Goal: Check status: Check status

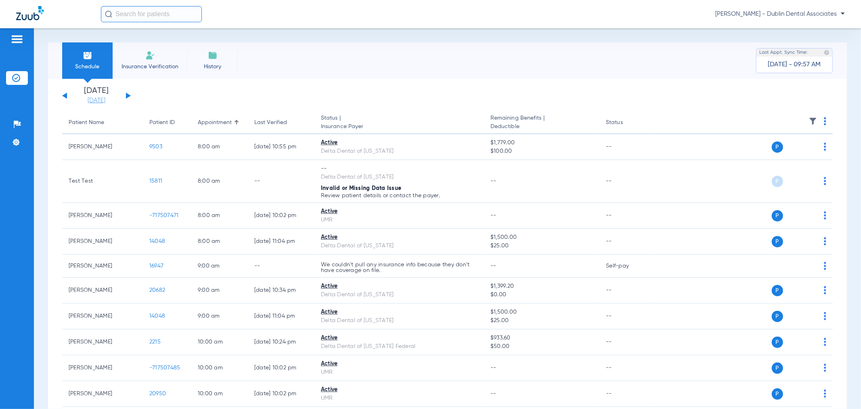
click at [98, 100] on link "[DATE]" at bounding box center [96, 100] width 48 height 8
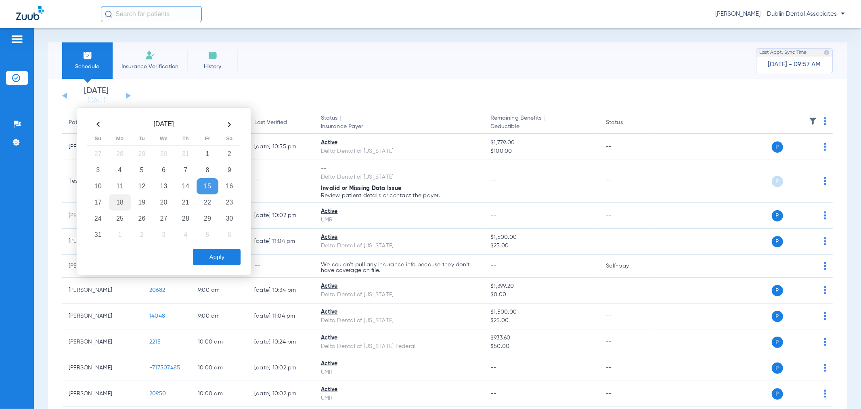
click at [120, 203] on td "18" at bounding box center [120, 202] width 22 height 16
click at [213, 254] on button "Apply" at bounding box center [217, 257] width 48 height 16
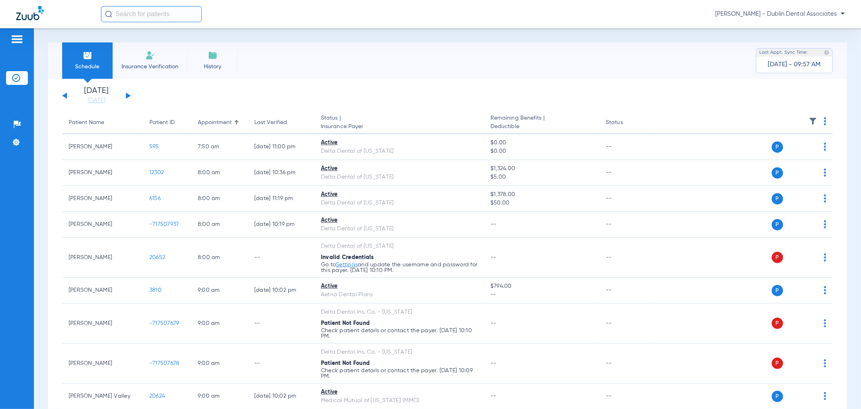
click at [809, 118] on img at bounding box center [813, 121] width 8 height 8
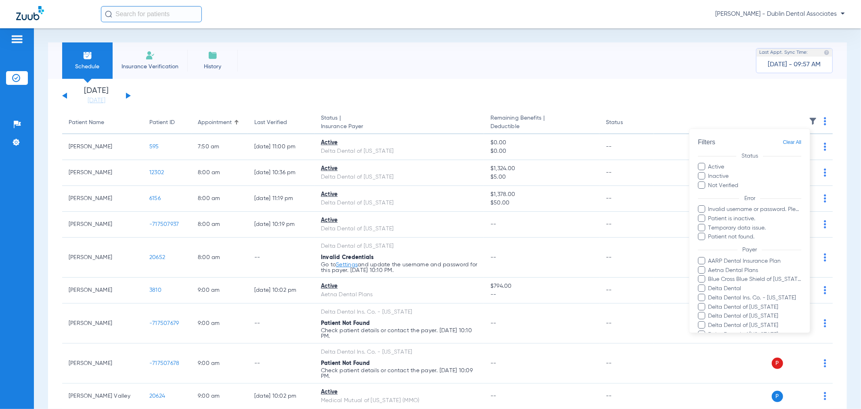
click at [703, 178] on span at bounding box center [701, 175] width 7 height 7
click at [730, 173] on input "Inactive" at bounding box center [730, 173] width 0 height 0
click at [700, 219] on span at bounding box center [701, 217] width 7 height 7
click at [710, 224] on input "Patient is inactive." at bounding box center [710, 224] width 0 height 0
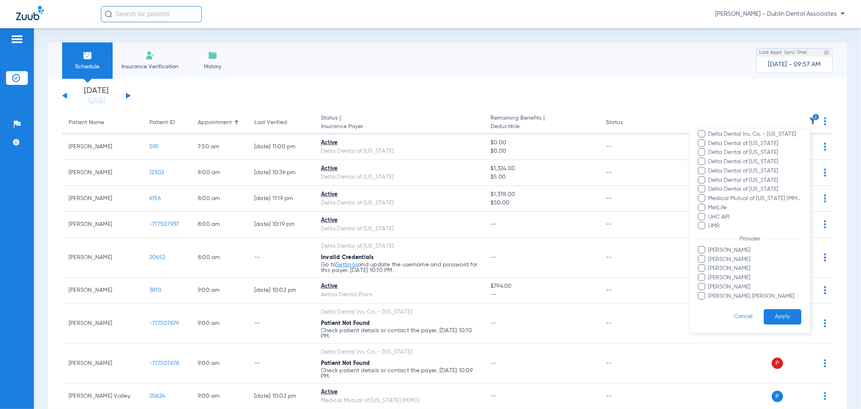
click at [773, 313] on button "Apply" at bounding box center [783, 317] width 38 height 16
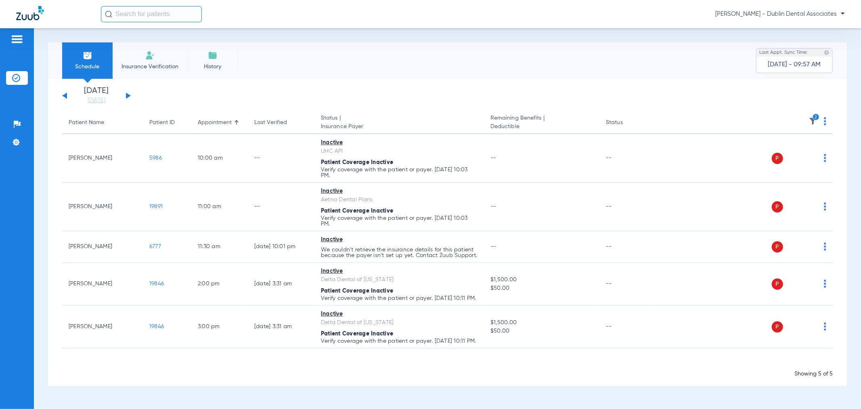
click at [128, 97] on button at bounding box center [128, 95] width 5 height 6
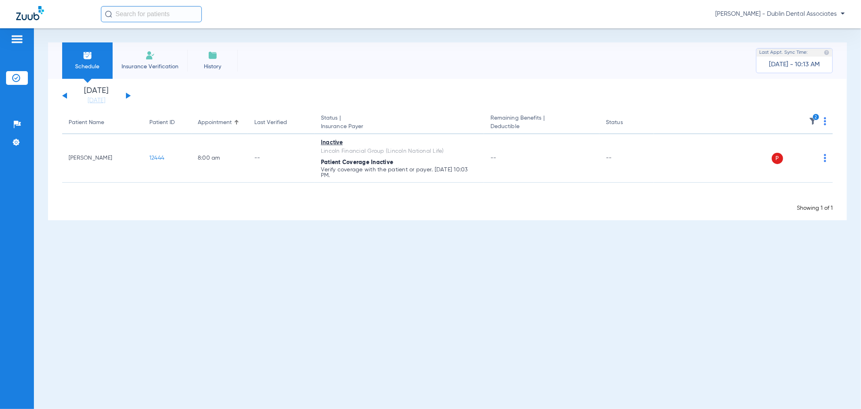
click at [129, 94] on div "[DATE] [DATE] [DATE] [DATE] [DATE] [DATE] [DATE] [DATE] [DATE] [DATE] [DATE] [D…" at bounding box center [96, 96] width 69 height 18
click at [127, 91] on div "[DATE] [DATE] [DATE] [DATE] [DATE] [DATE] [DATE] [DATE] [DATE] [DATE] [DATE] [D…" at bounding box center [96, 96] width 69 height 18
click at [127, 97] on button at bounding box center [128, 95] width 5 height 6
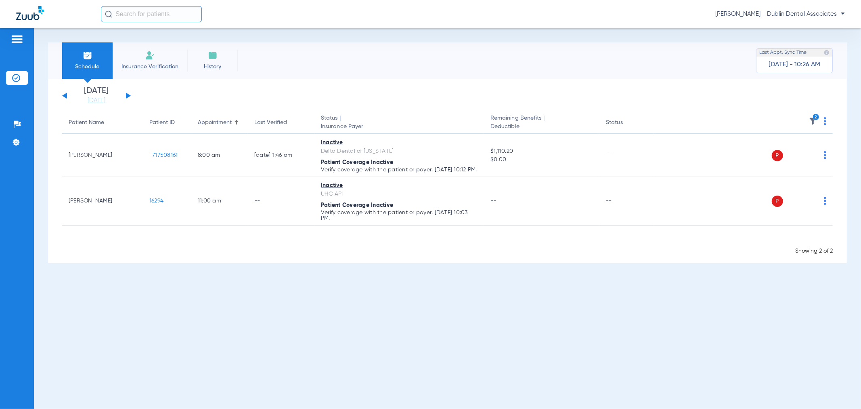
click at [128, 94] on button at bounding box center [128, 95] width 5 height 6
